Goal: Transaction & Acquisition: Purchase product/service

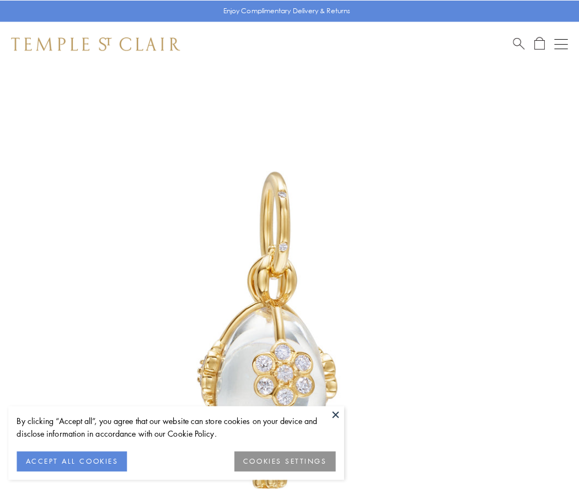
scroll to position [18, 0]
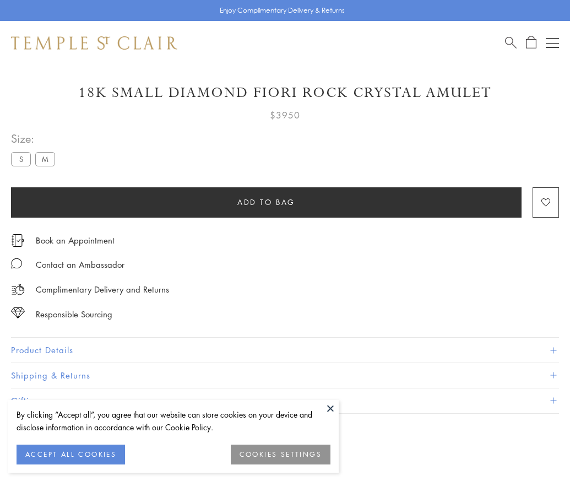
click at [266, 202] on span "Add to bag" at bounding box center [267, 202] width 58 height 12
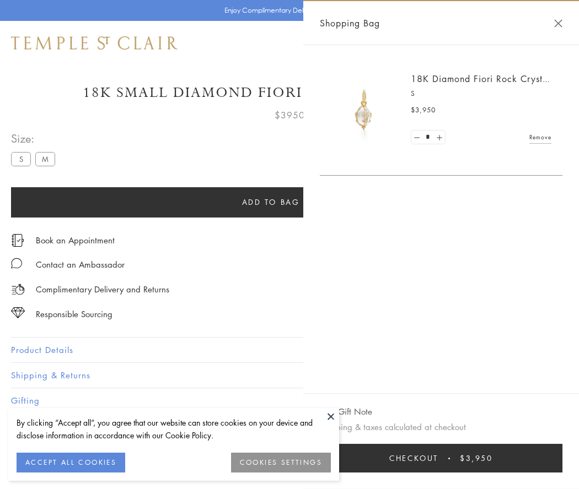
click at [441, 458] on button "Checkout $3,950" at bounding box center [441, 458] width 242 height 29
